Goal: Task Accomplishment & Management: Manage account settings

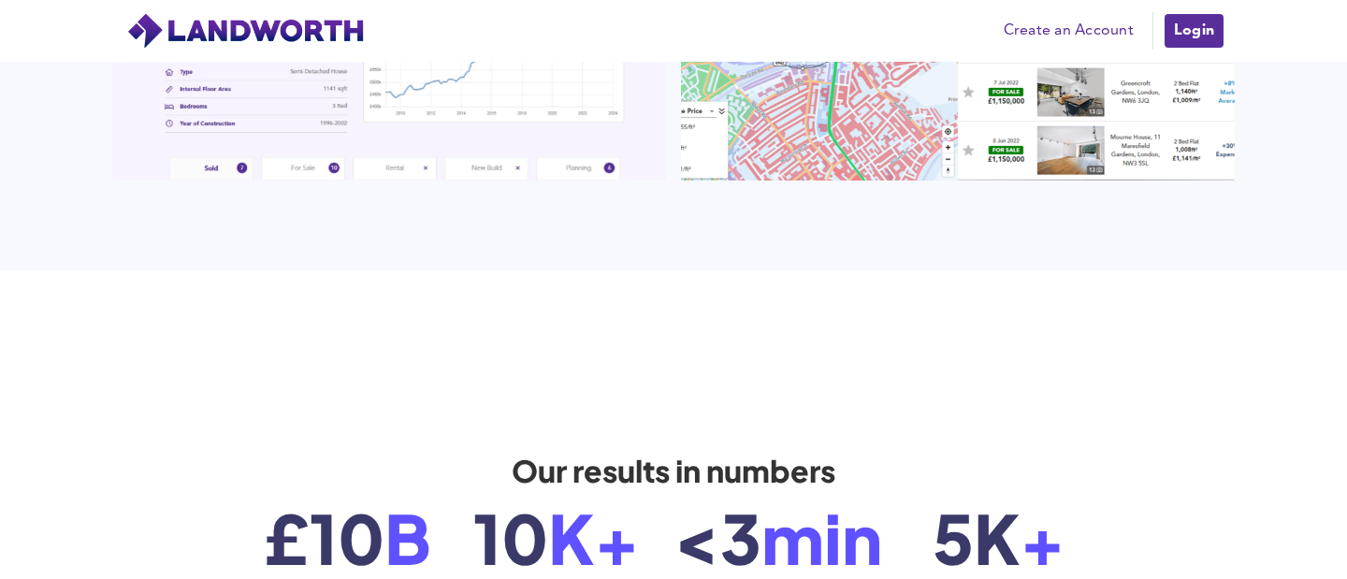
scroll to position [2445, 0]
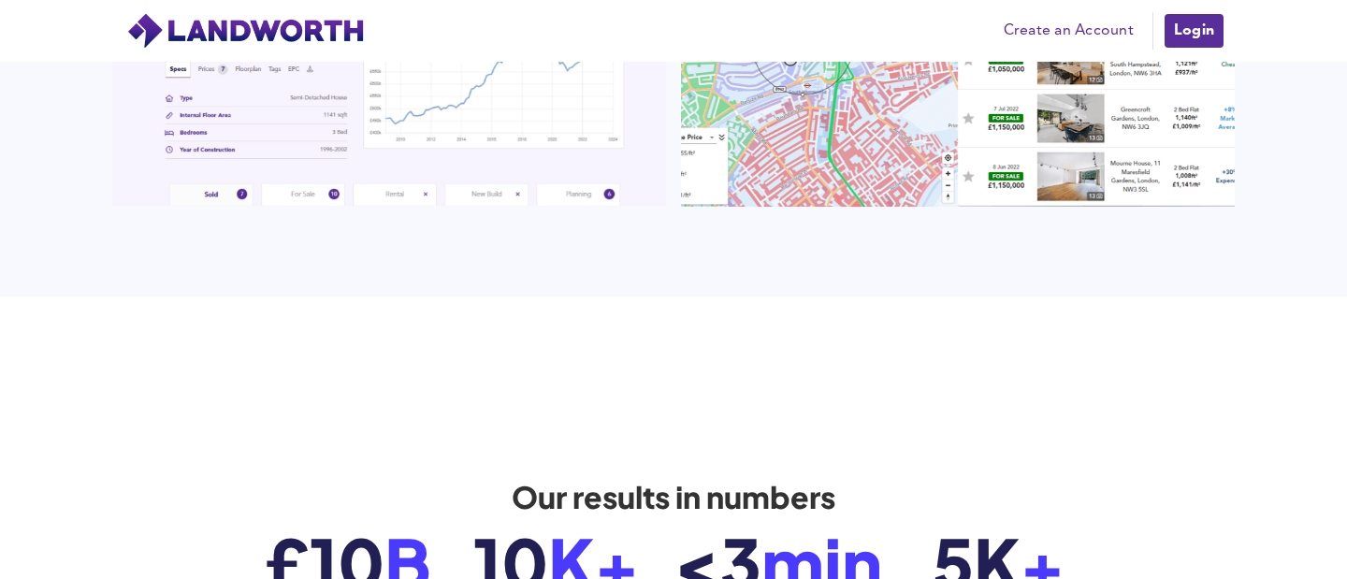
click at [1071, 34] on link "Create an Account" at bounding box center [1069, 31] width 149 height 28
click at [1201, 22] on link "Login" at bounding box center [1194, 30] width 63 height 37
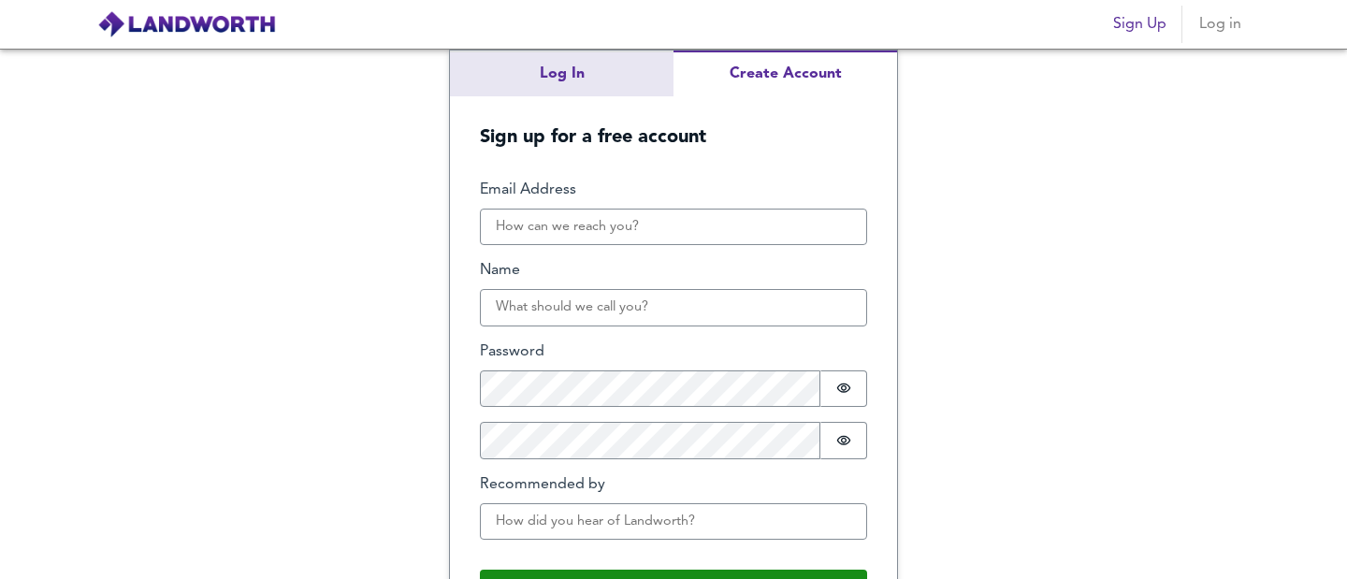
click at [568, 71] on div "Log In Create Account Sign up for a free account Email Address Name Password Pa…" at bounding box center [673, 314] width 1347 height 531
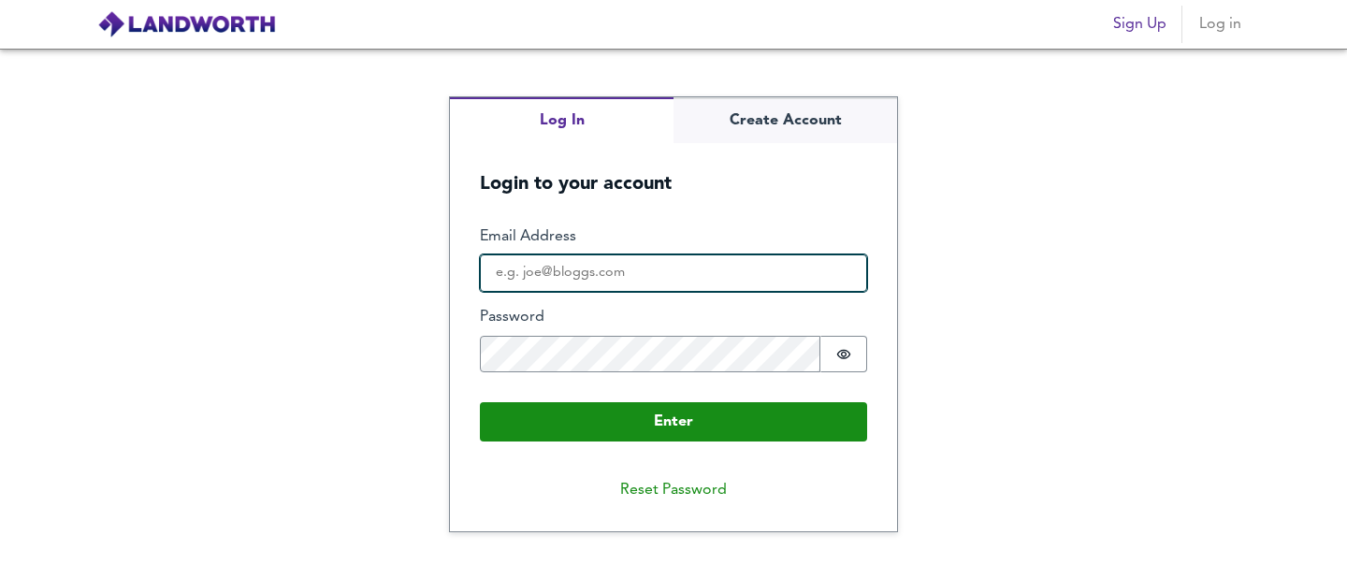
click at [722, 258] on input "Email Address" at bounding box center [673, 273] width 387 height 37
type input "[EMAIL_ADDRESS][DOMAIN_NAME]"
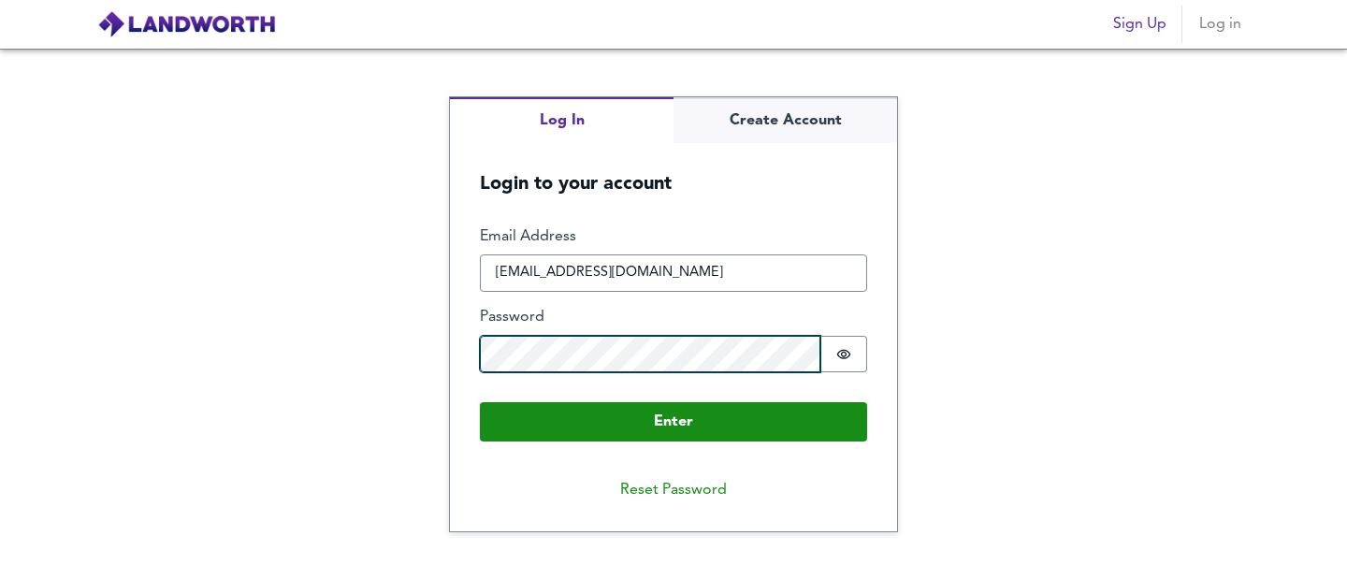
click at [480, 402] on button "Enter" at bounding box center [673, 421] width 387 height 39
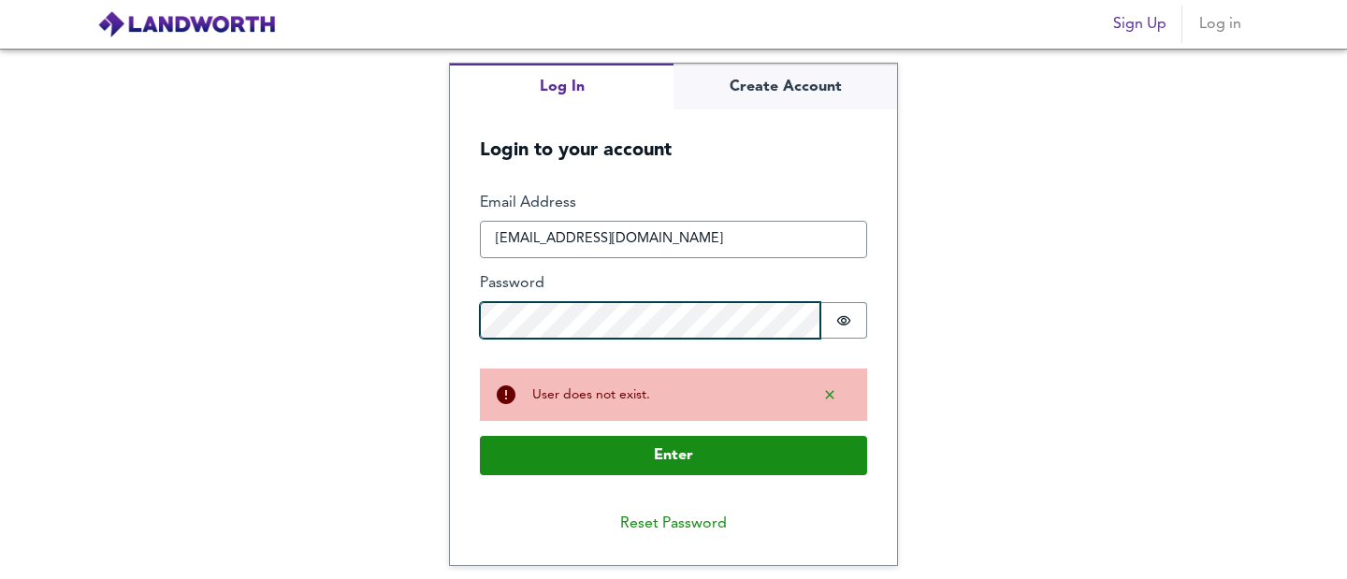
click at [268, 327] on div "Log In Create Account Login to your account Enter Email Address [EMAIL_ADDRESS]…" at bounding box center [673, 314] width 1347 height 531
click at [480, 436] on button "Enter" at bounding box center [673, 455] width 387 height 39
